Goal: Information Seeking & Learning: Learn about a topic

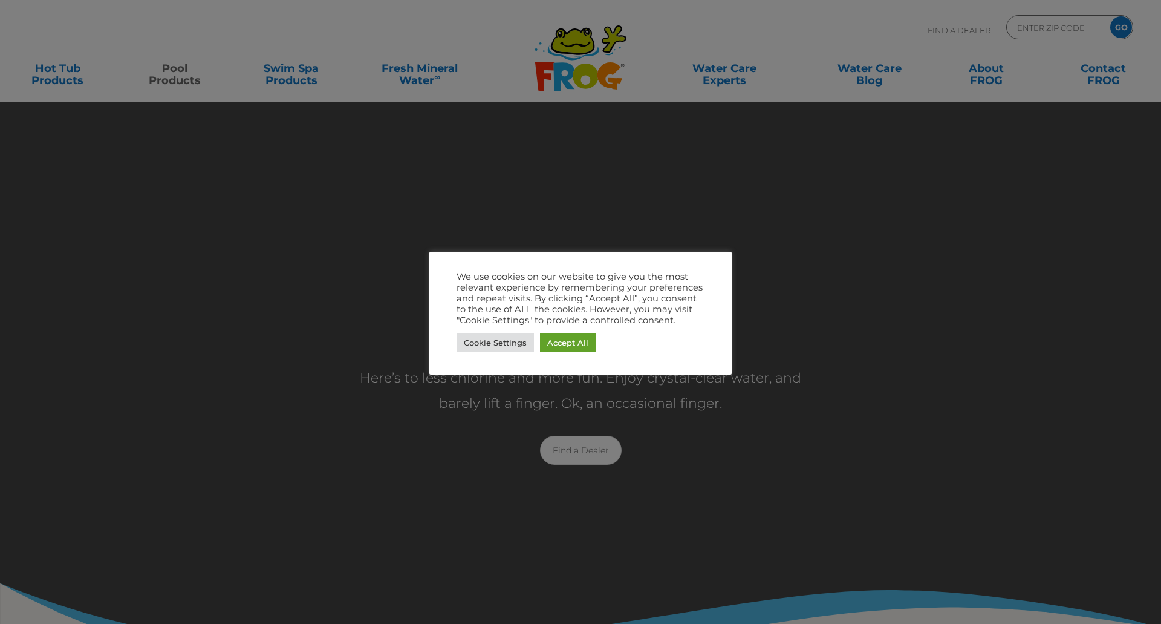
click at [575, 338] on link "Accept All" at bounding box center [568, 342] width 56 height 19
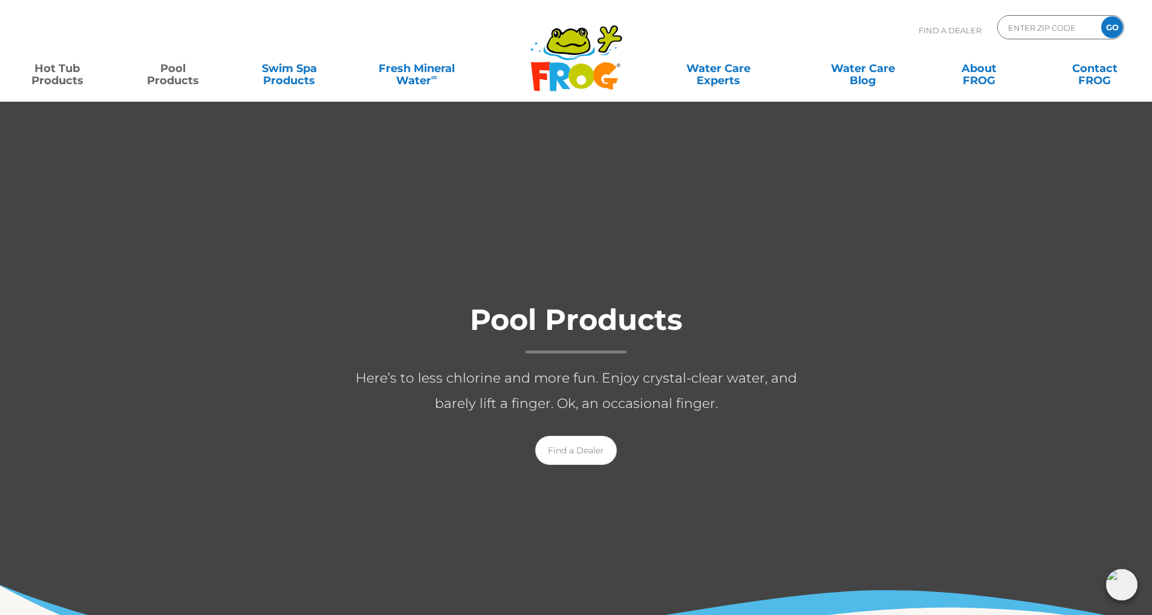
click at [54, 80] on link "Hot Tub Products" at bounding box center [57, 68] width 90 height 24
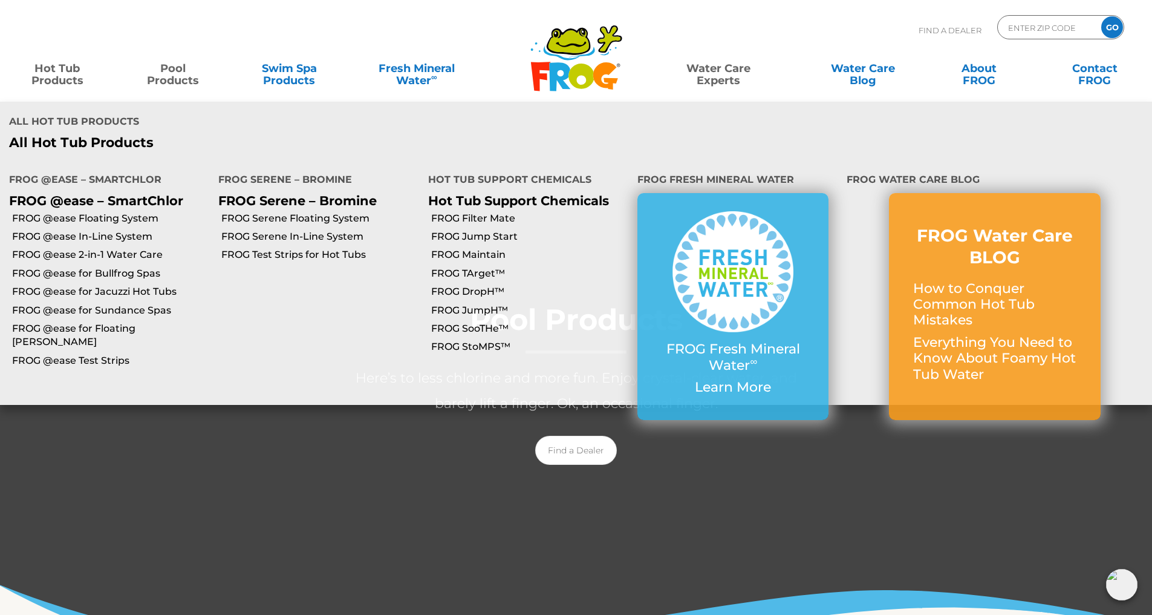
click at [722, 65] on link "Water Care Experts" at bounding box center [718, 68] width 146 height 24
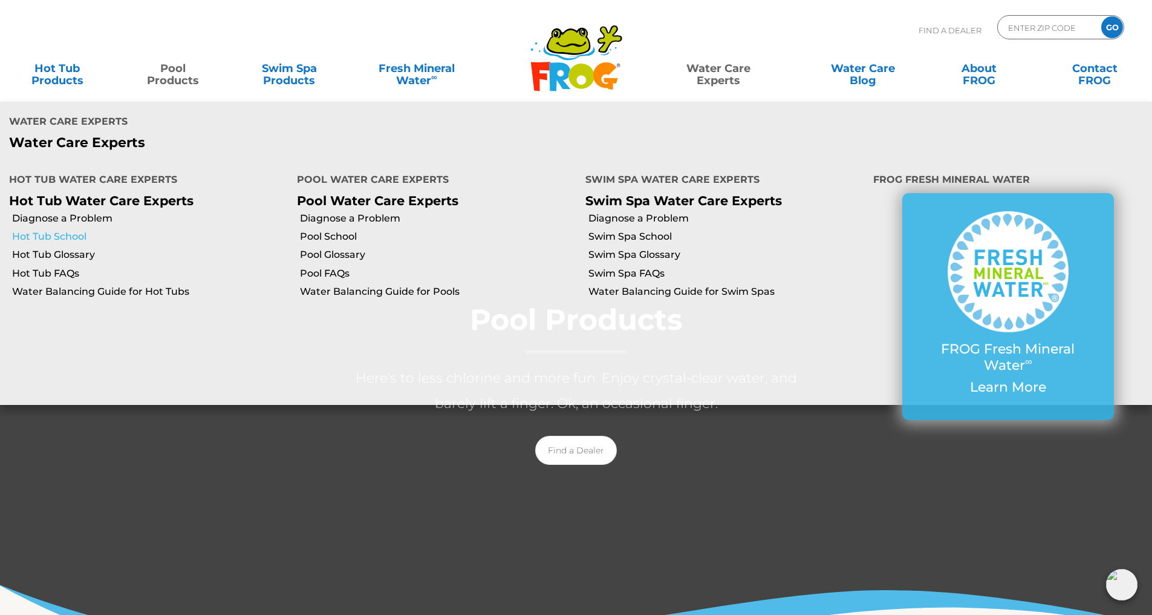
click at [63, 230] on link "Hot Tub School" at bounding box center [150, 236] width 276 height 13
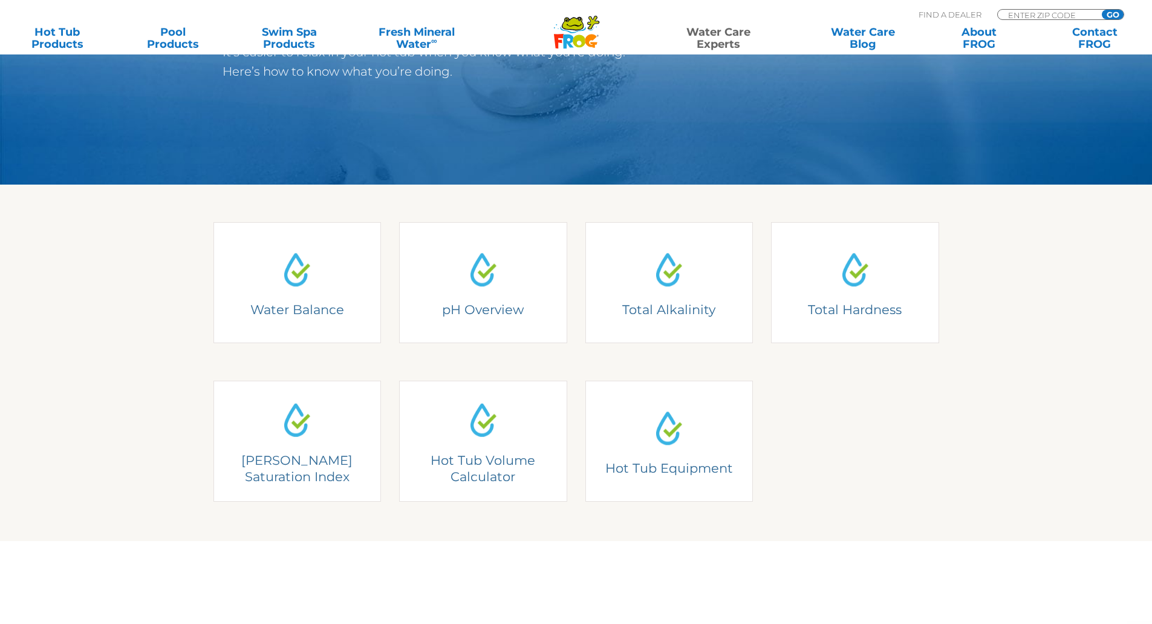
scroll to position [223, 0]
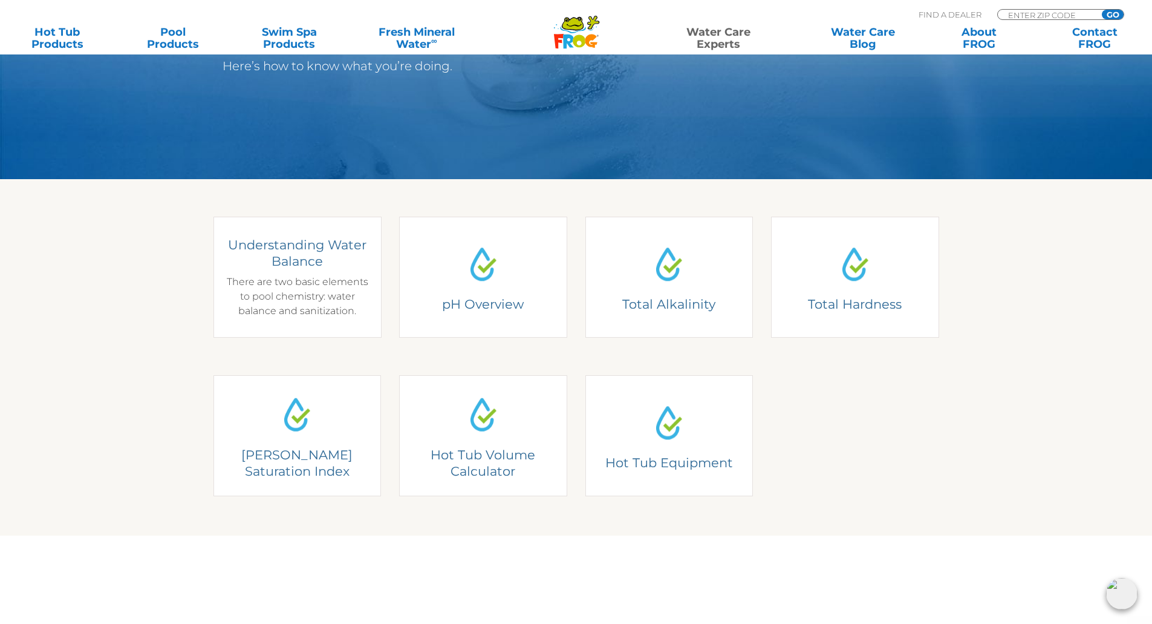
click at [295, 277] on img at bounding box center [297, 263] width 45 height 45
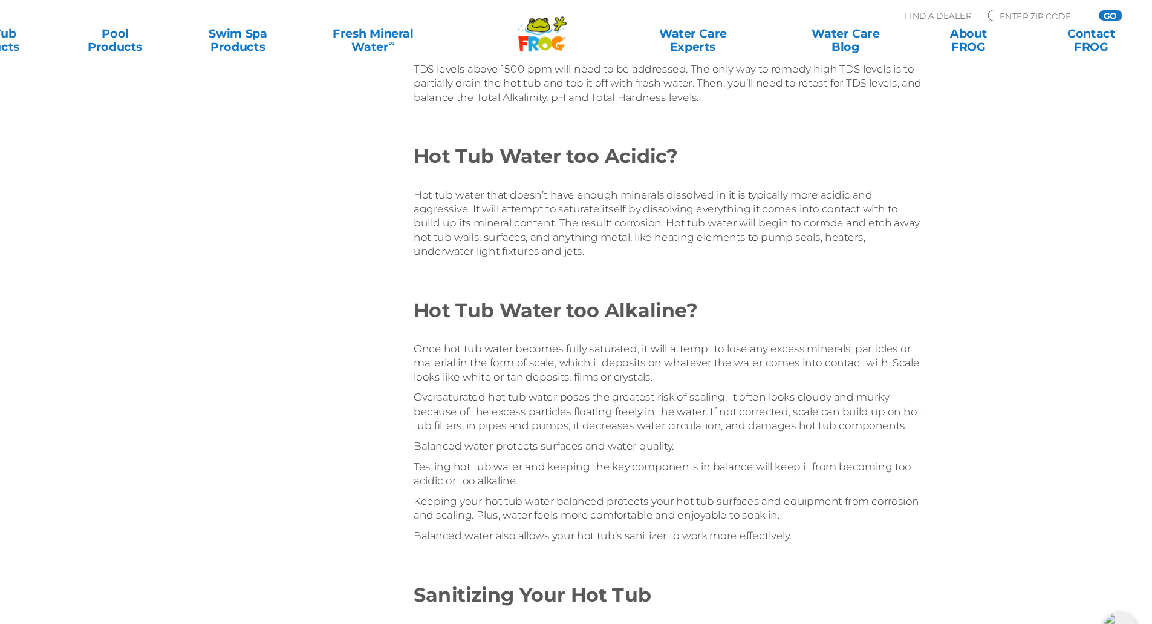
scroll to position [1864, 0]
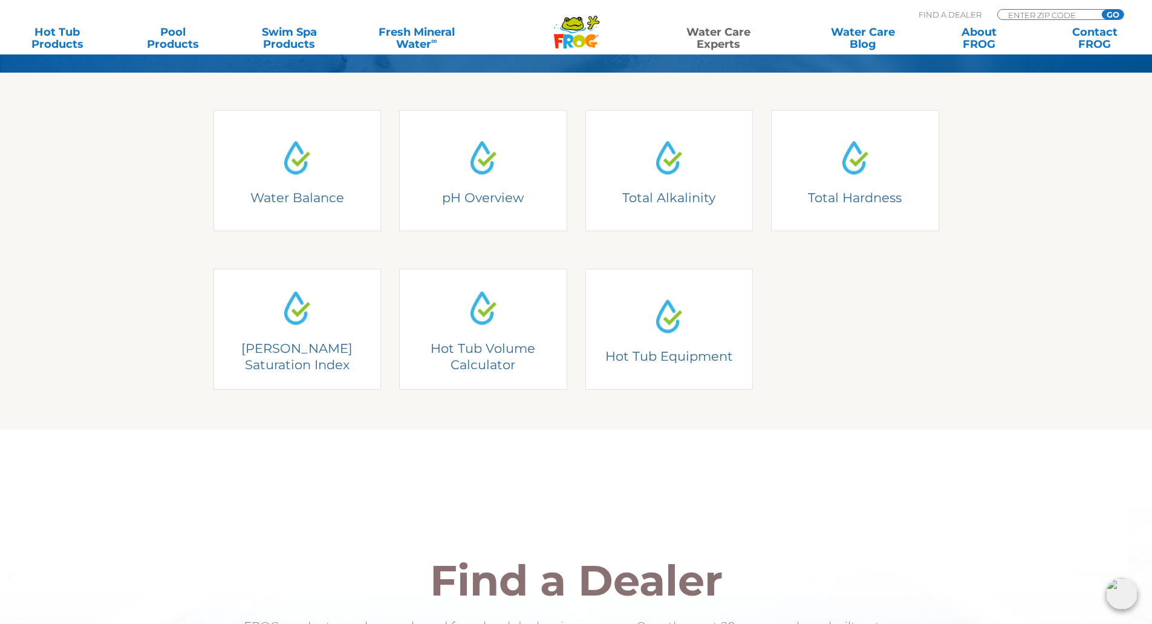
scroll to position [330, 0]
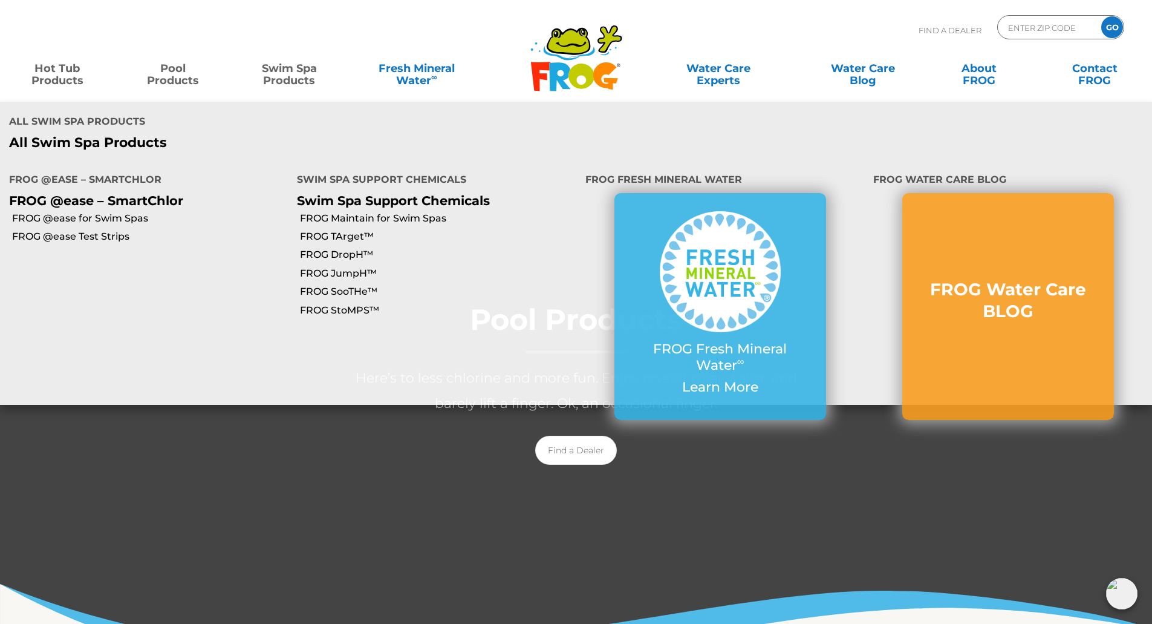
click at [53, 80] on link "Hot Tub Products" at bounding box center [57, 68] width 90 height 24
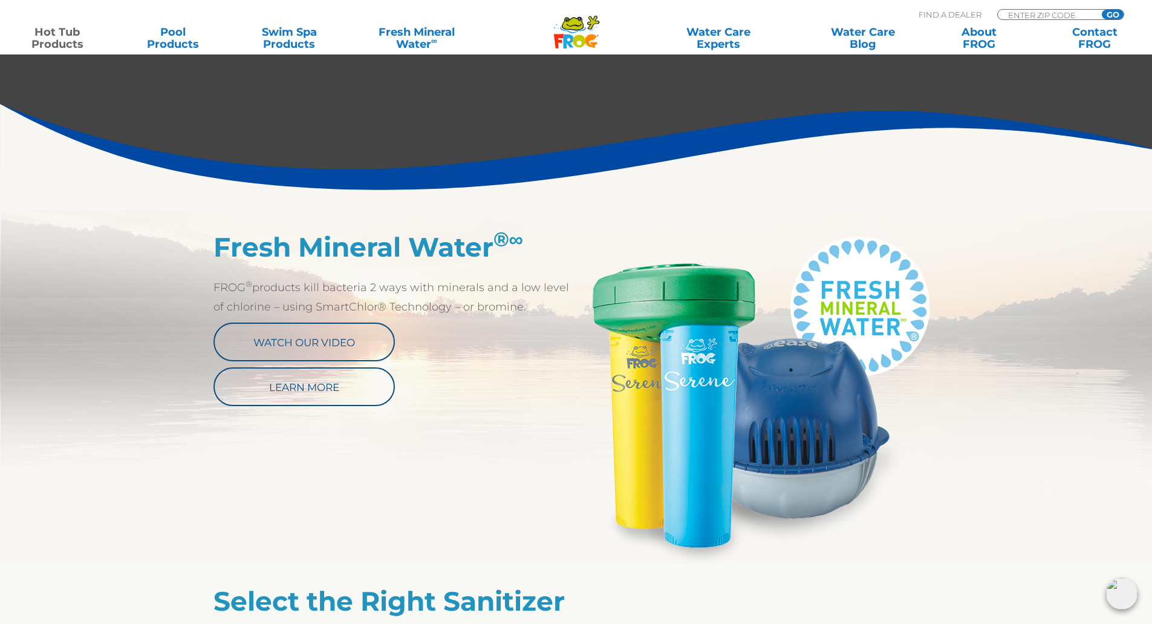
scroll to position [495, 0]
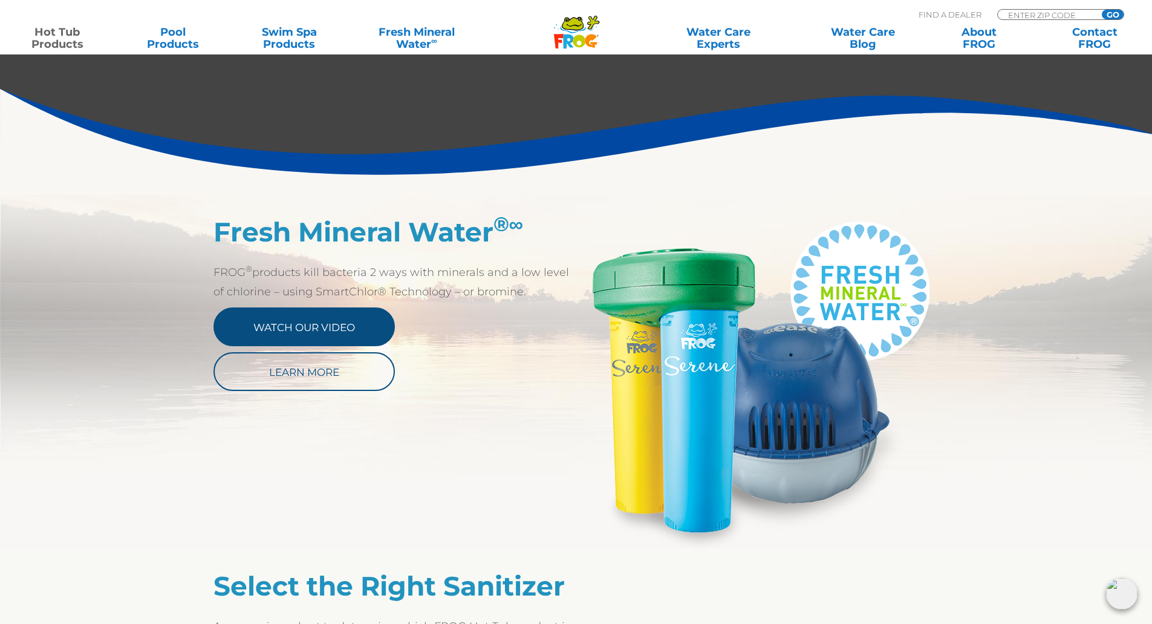
click at [296, 329] on link "Watch Our Video" at bounding box center [304, 326] width 181 height 39
